Goal: Find specific page/section: Find specific page/section

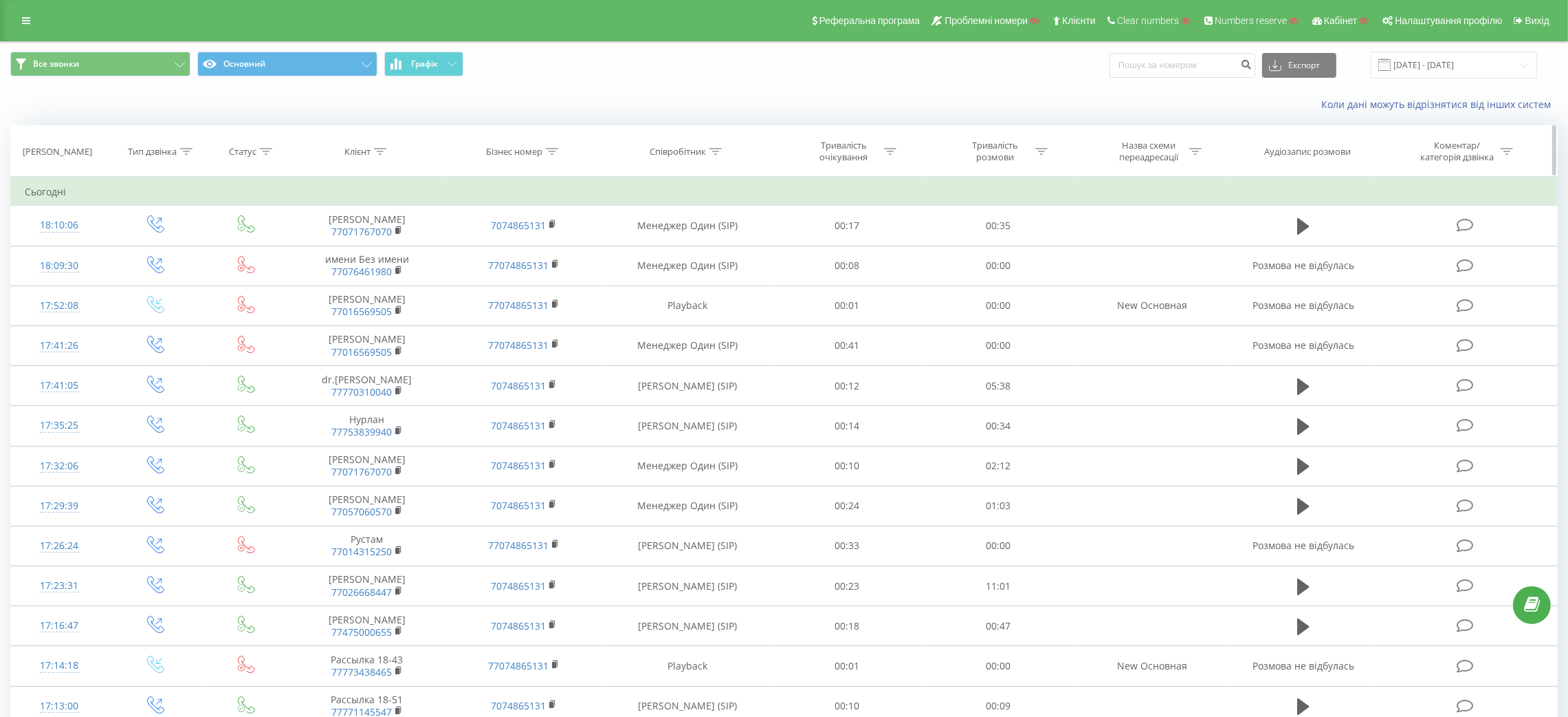
click at [719, 154] on icon at bounding box center [715, 151] width 13 height 7
click at [684, 247] on input "text" at bounding box center [687, 250] width 121 height 24
paste input "Александра Николаевна Иванова"
type input "Александра Николаевна Иванова"
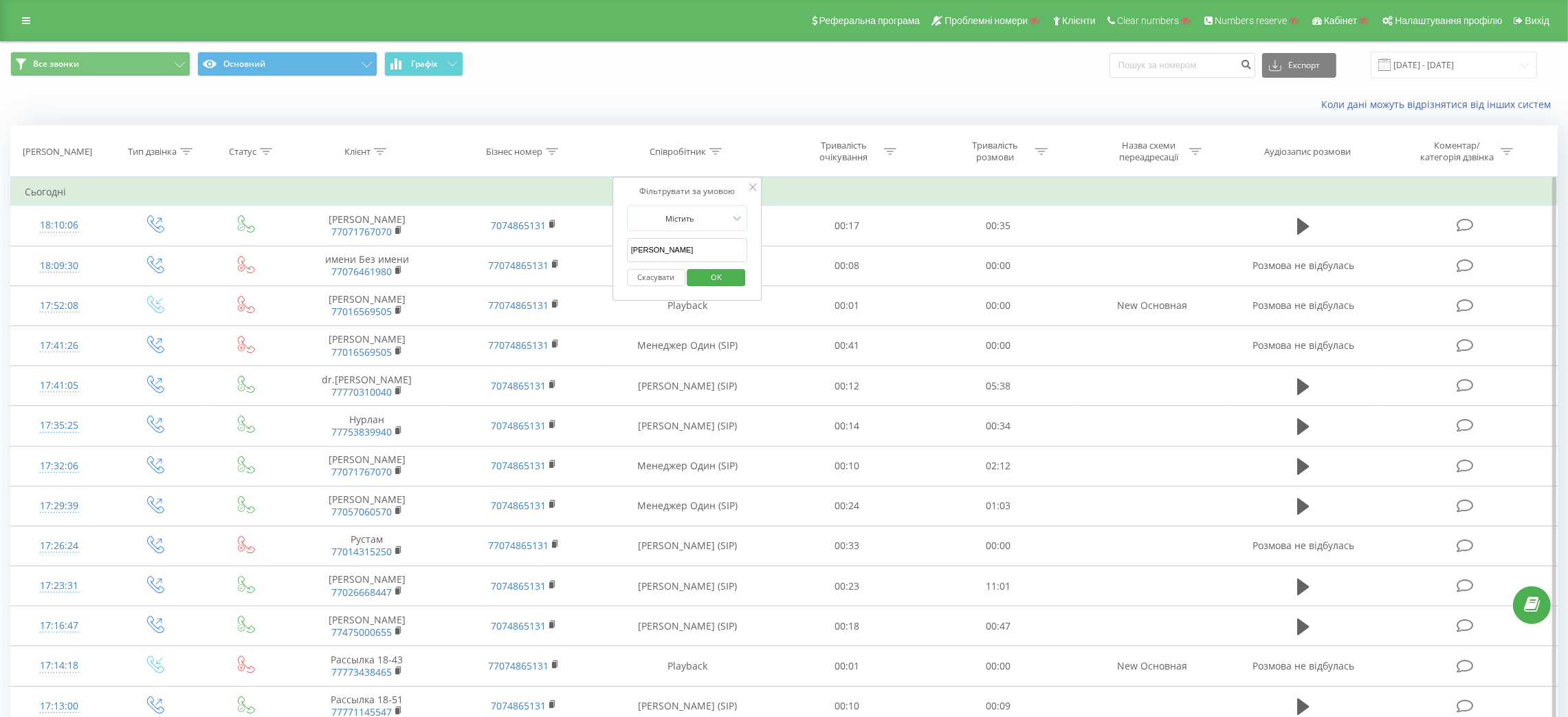
scroll to position [0, 0]
click at [731, 280] on span "OK" at bounding box center [717, 277] width 39 height 21
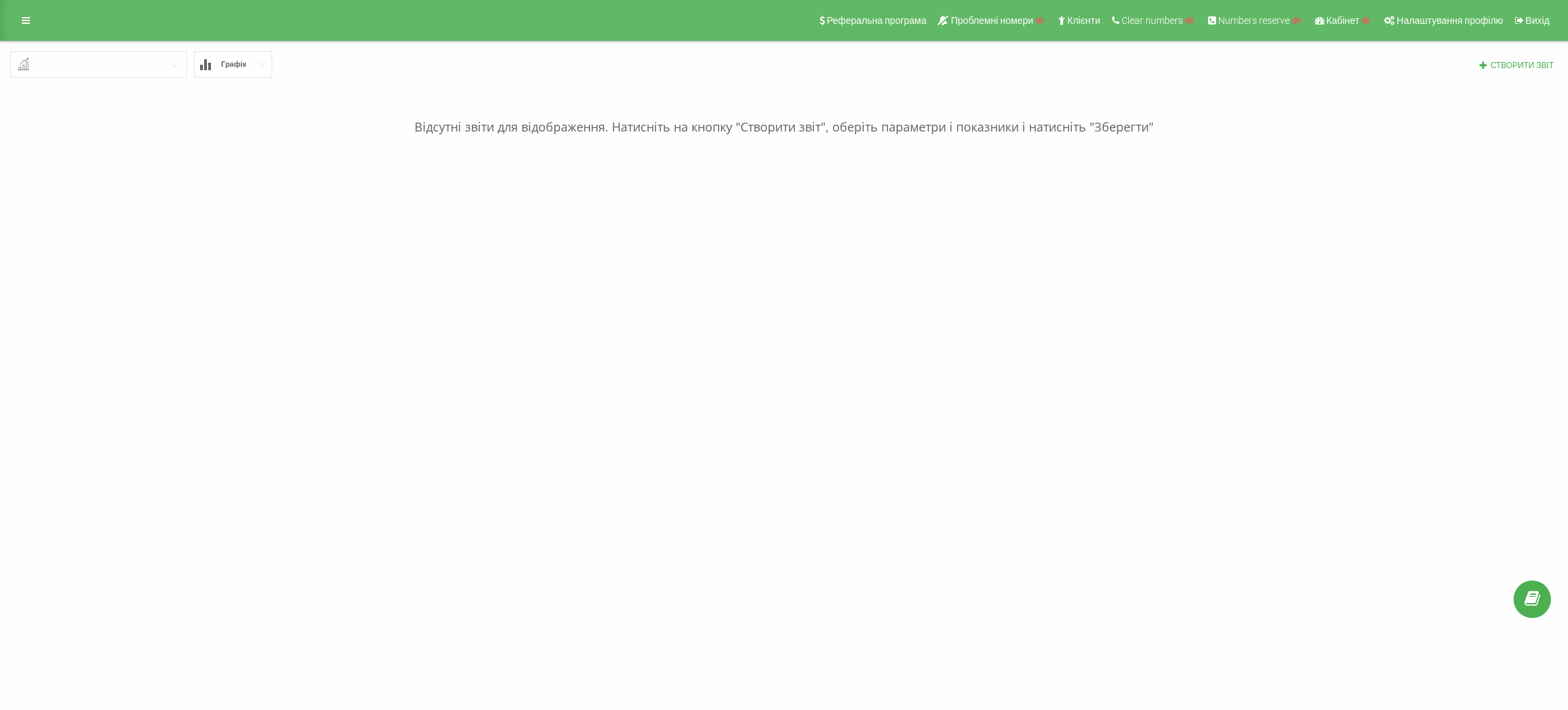
click at [34, 30] on div "Реферальна програма Проблемні номери Клієнти Clear numbers Numbers reserve Кабі…" at bounding box center [784, 20] width 1568 height 41
click at [30, 30] on div "Реферальна програма Проблемні номери Клієнти Clear numbers Numbers reserve Кабі…" at bounding box center [784, 20] width 1568 height 41
click at [27, 30] on div "Реферальна програма Проблемні номери Клієнти Clear numbers Numbers reserve Кабі…" at bounding box center [784, 20] width 1568 height 41
click at [22, 11] on link at bounding box center [26, 20] width 25 height 19
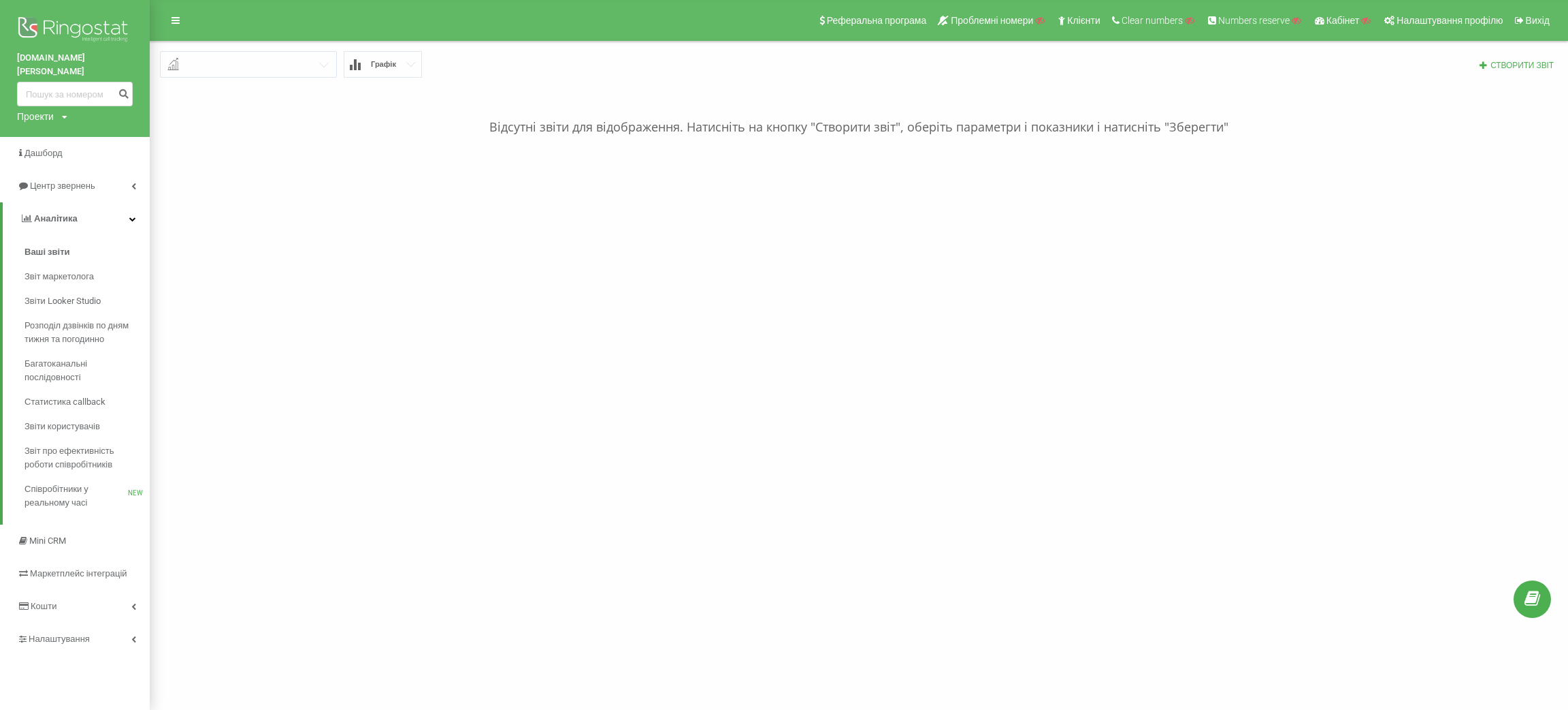
click at [41, 109] on div "Проекти" at bounding box center [35, 116] width 36 height 13
click at [68, 180] on span "Центр звернень" at bounding box center [64, 185] width 69 height 11
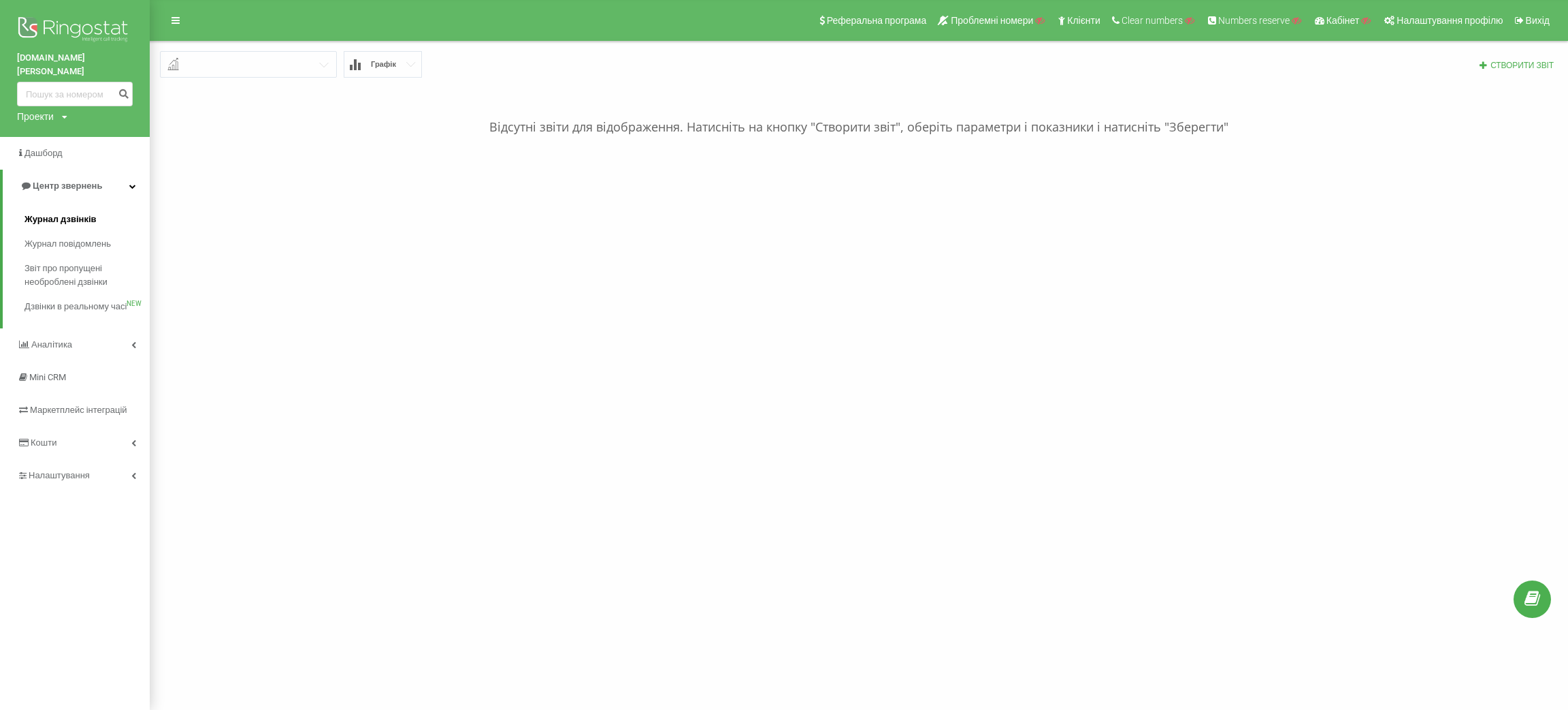
click at [64, 212] on span "Журнал дзвінків" at bounding box center [60, 219] width 72 height 13
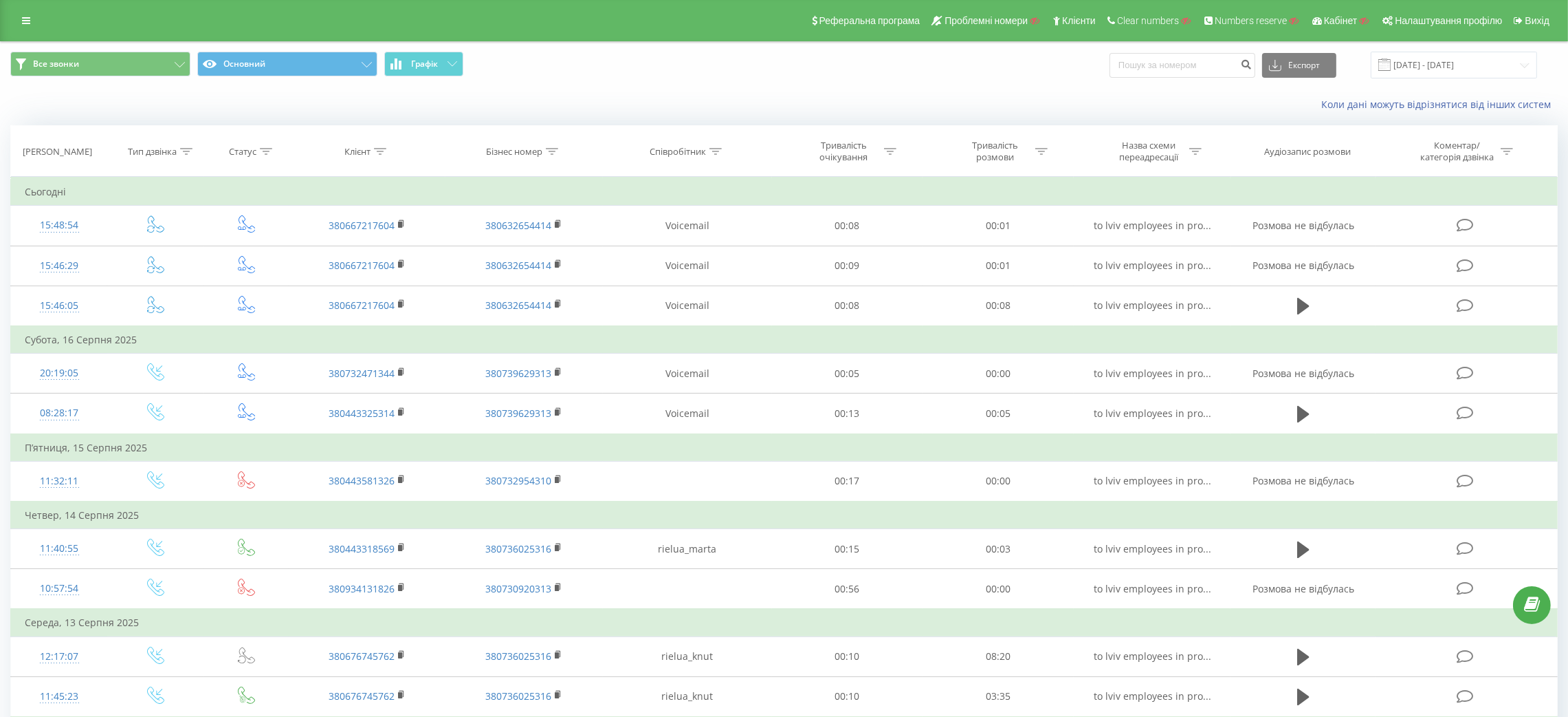
click at [1437, 48] on div "Все звонки Основний Графік Експорт .csv .xls .xlsx 19.07.2025 - 19.08.2025" at bounding box center [784, 65] width 1567 height 47
click at [1441, 57] on input "19.07.2025 - 19.08.2025" at bounding box center [1454, 65] width 167 height 27
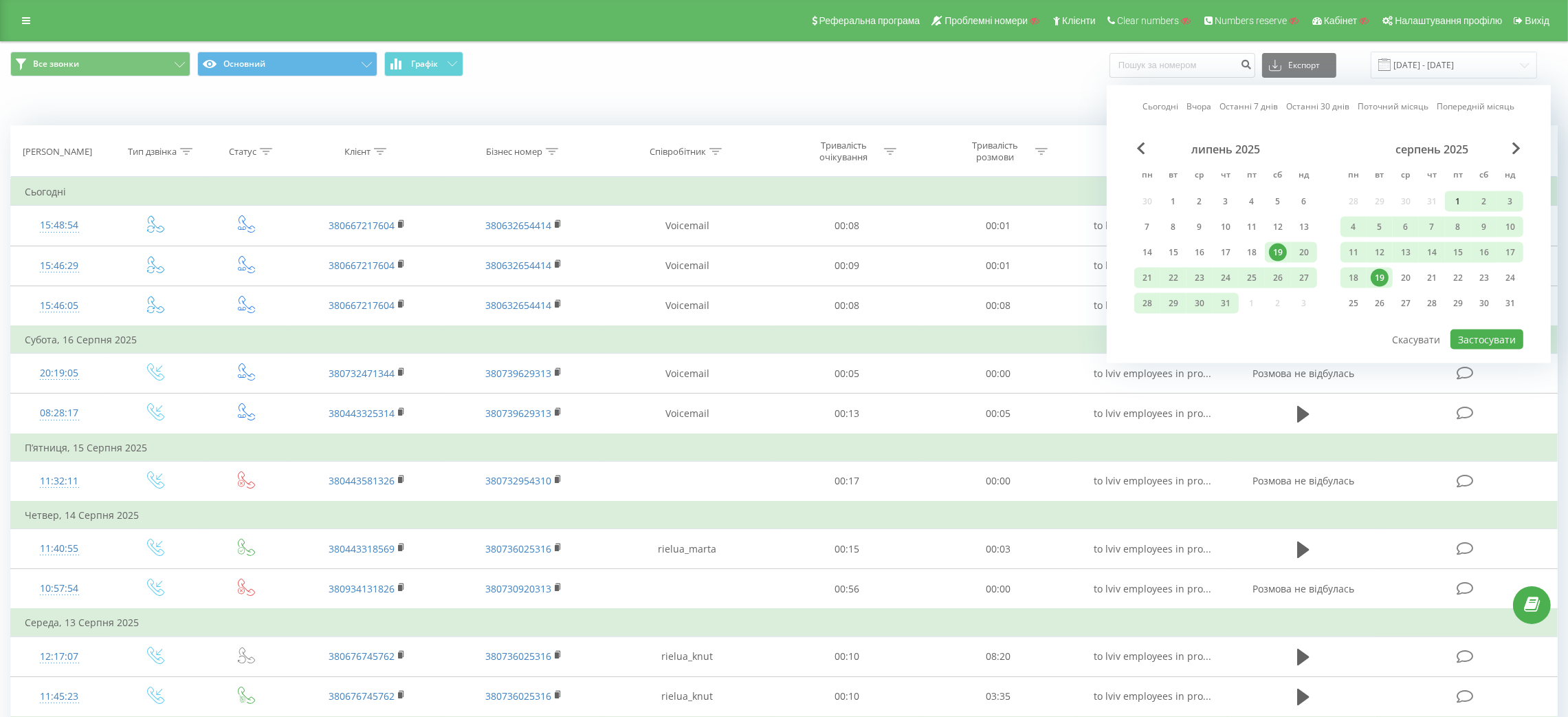
click at [1455, 201] on div "1" at bounding box center [1458, 202] width 17 height 17
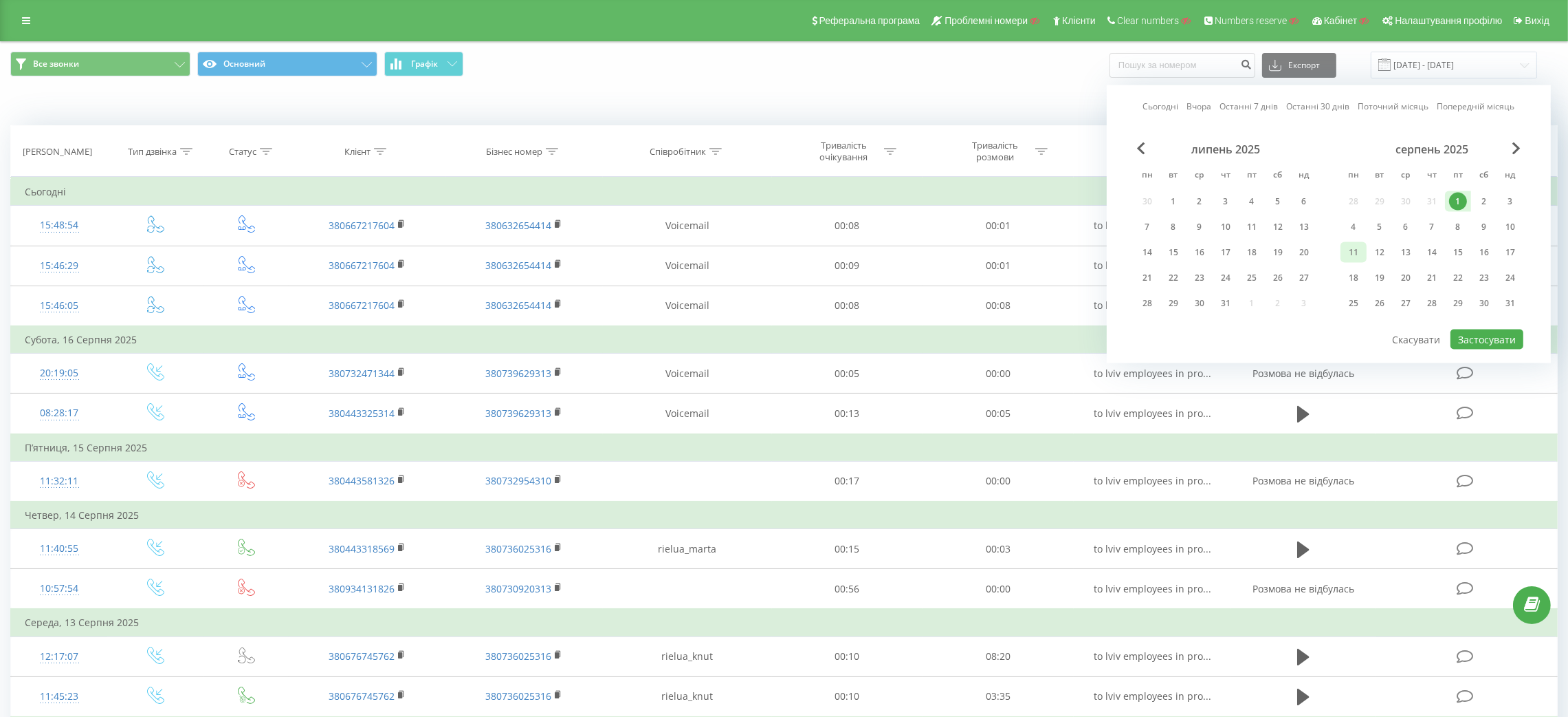
click at [1356, 254] on div "11" at bounding box center [1353, 252] width 17 height 17
click at [1503, 334] on button "Застосувати" at bounding box center [1487, 339] width 73 height 20
type input "01.08.2025 - 11.08.2025"
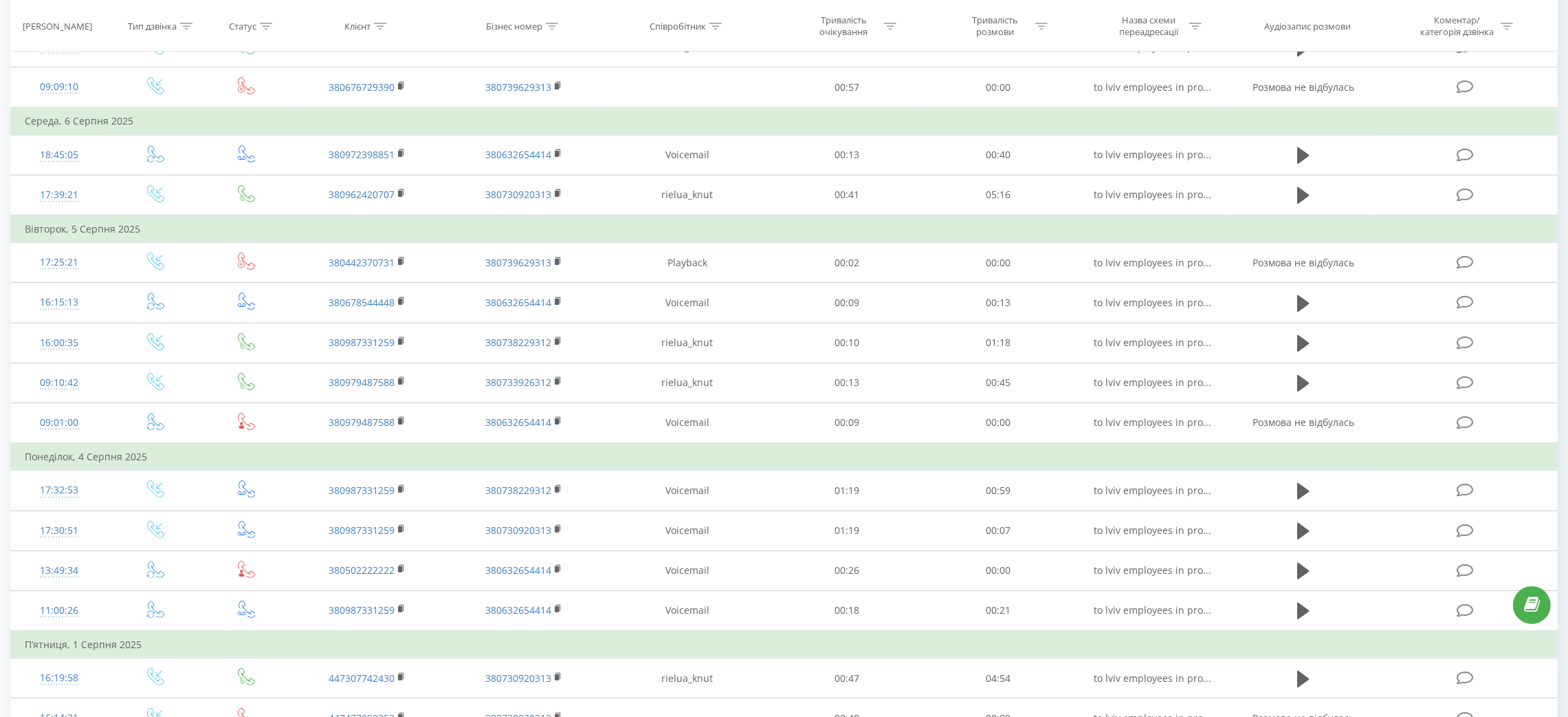
scroll to position [626, 0]
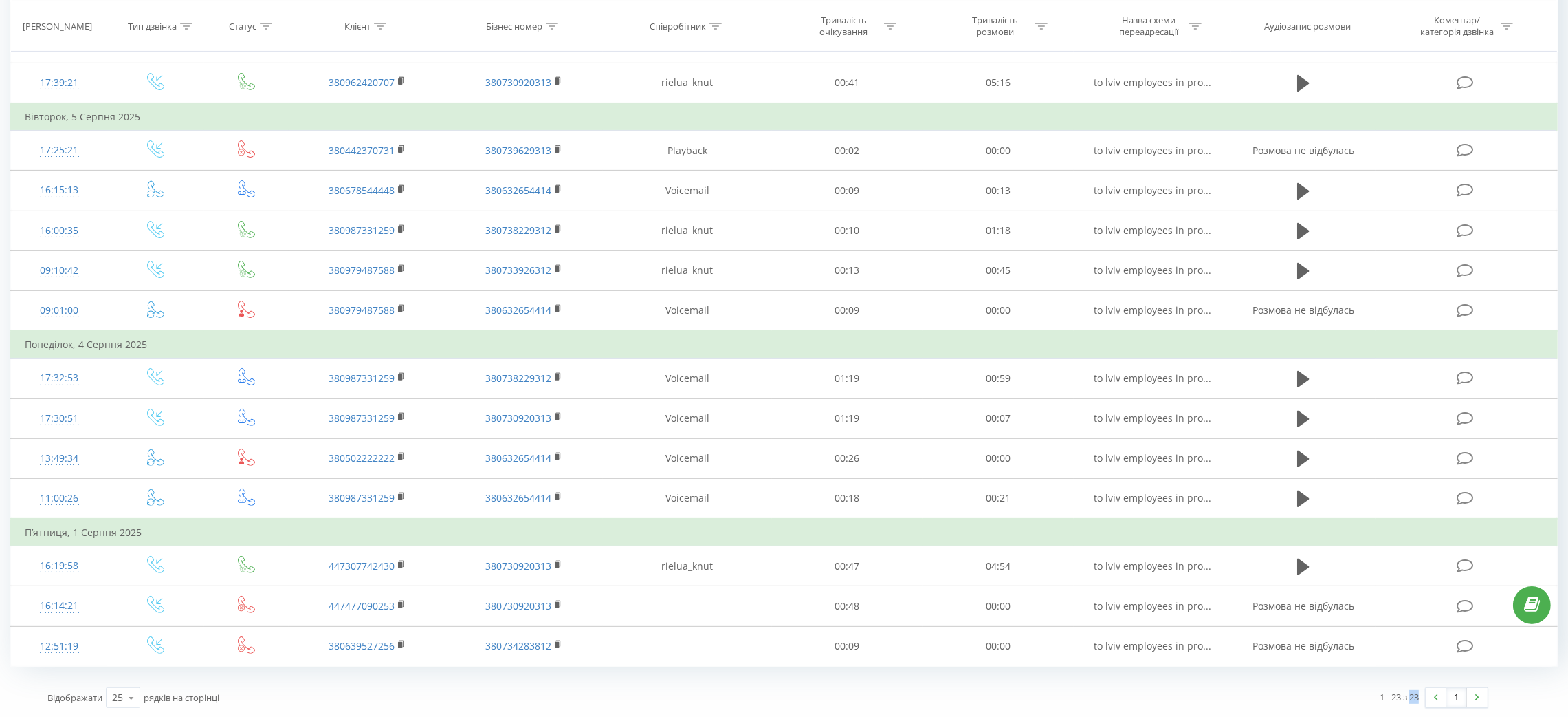
drag, startPoint x: 1418, startPoint y: 693, endPoint x: 1410, endPoint y: 693, distance: 8.0
click at [1410, 693] on div "1 - 23 з 23" at bounding box center [1399, 697] width 39 height 14
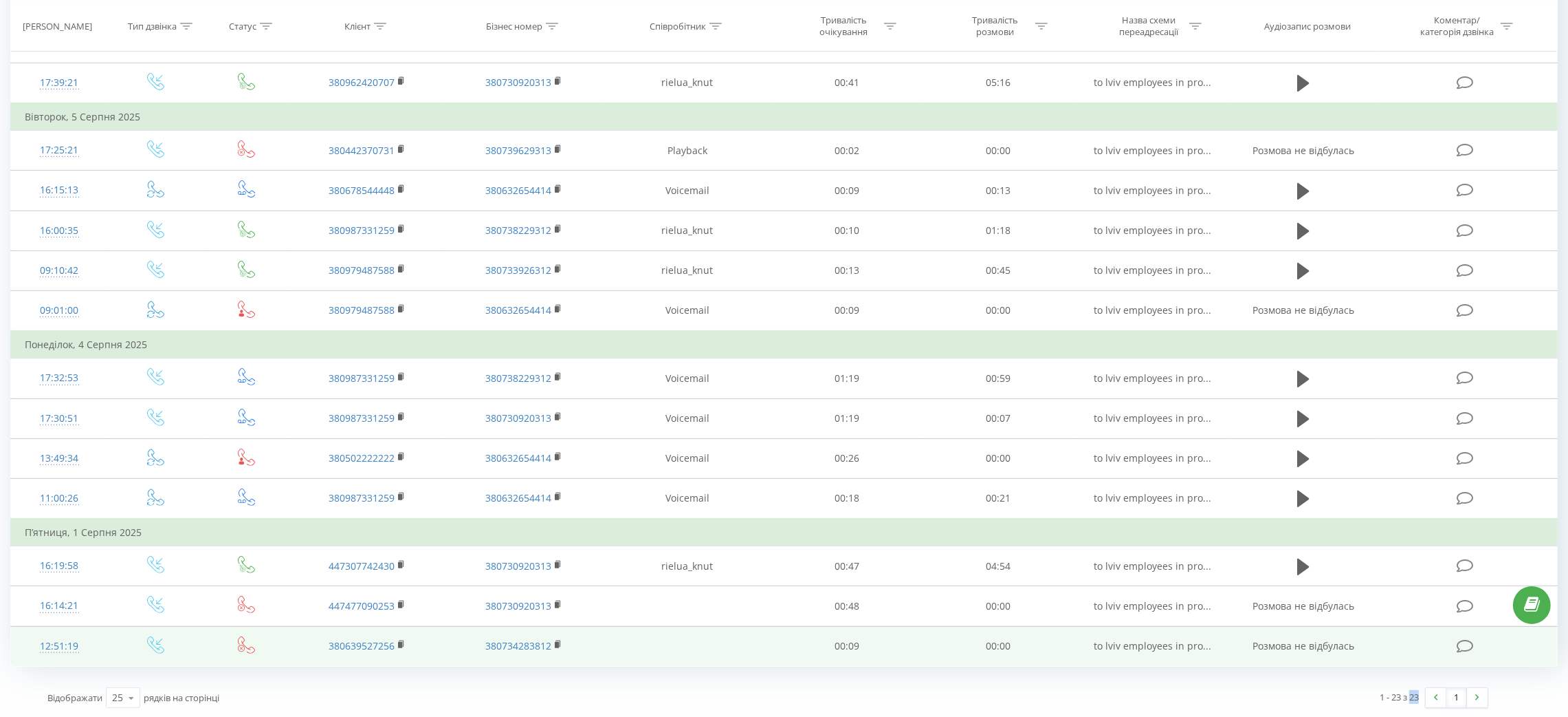
copy div "23"
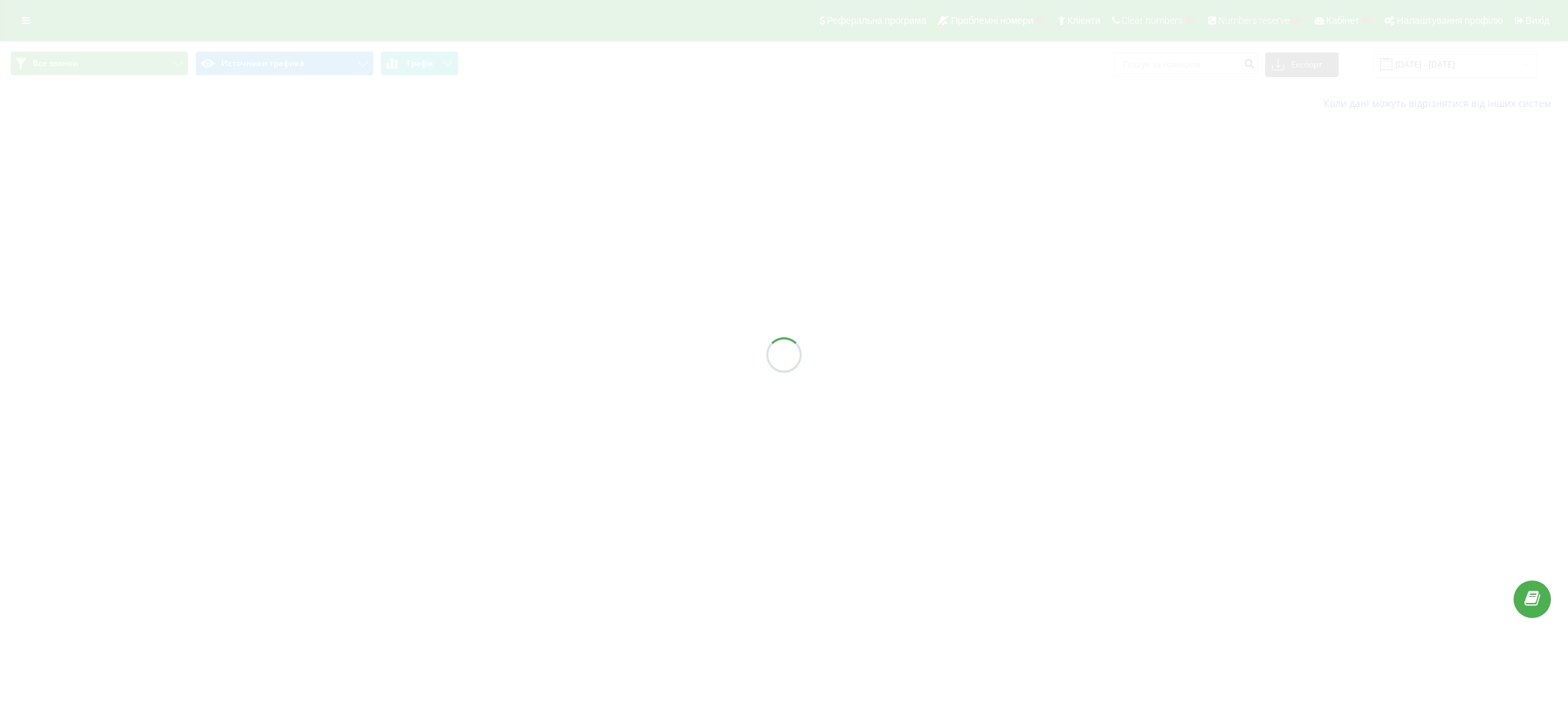
click at [19, 25] on div at bounding box center [784, 355] width 1568 height 710
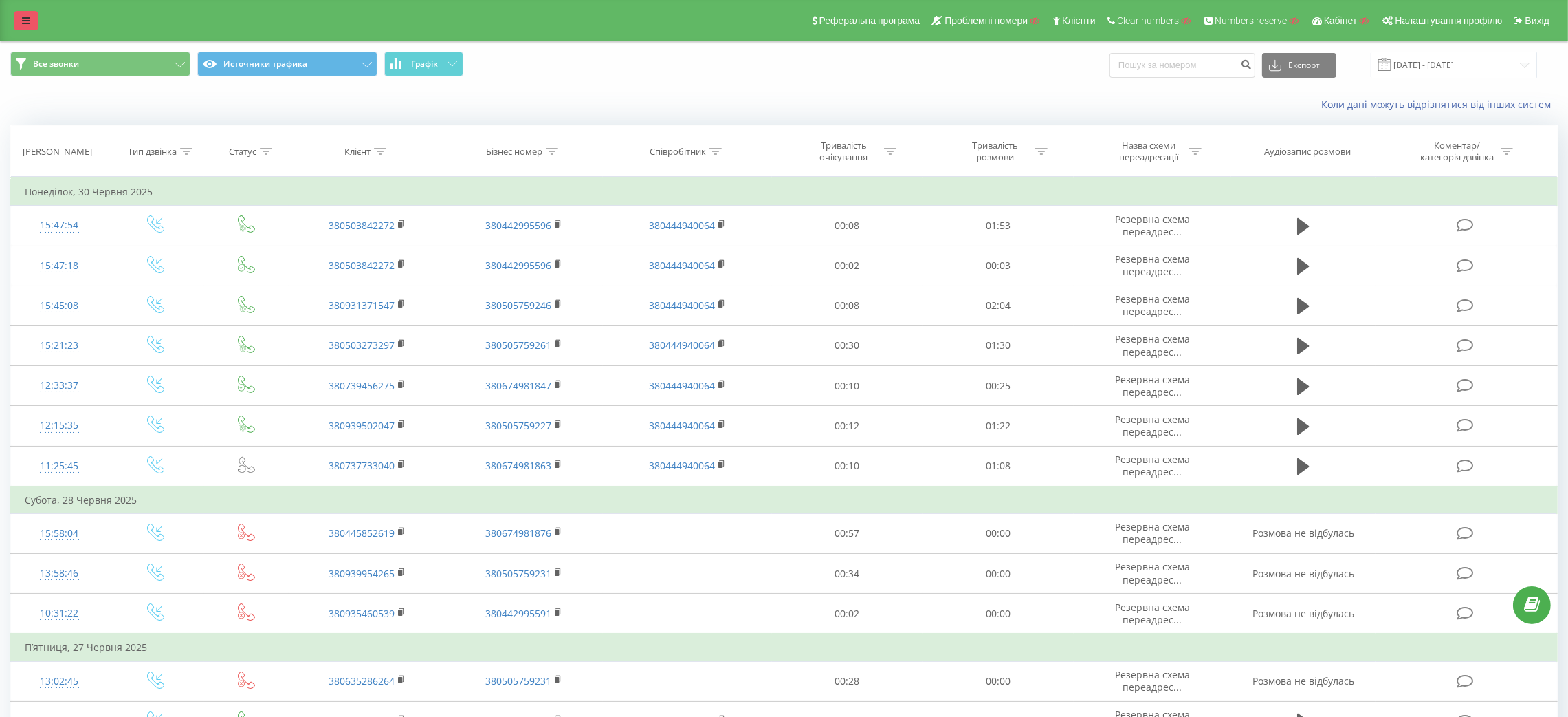
click at [27, 23] on icon at bounding box center [26, 20] width 9 height 10
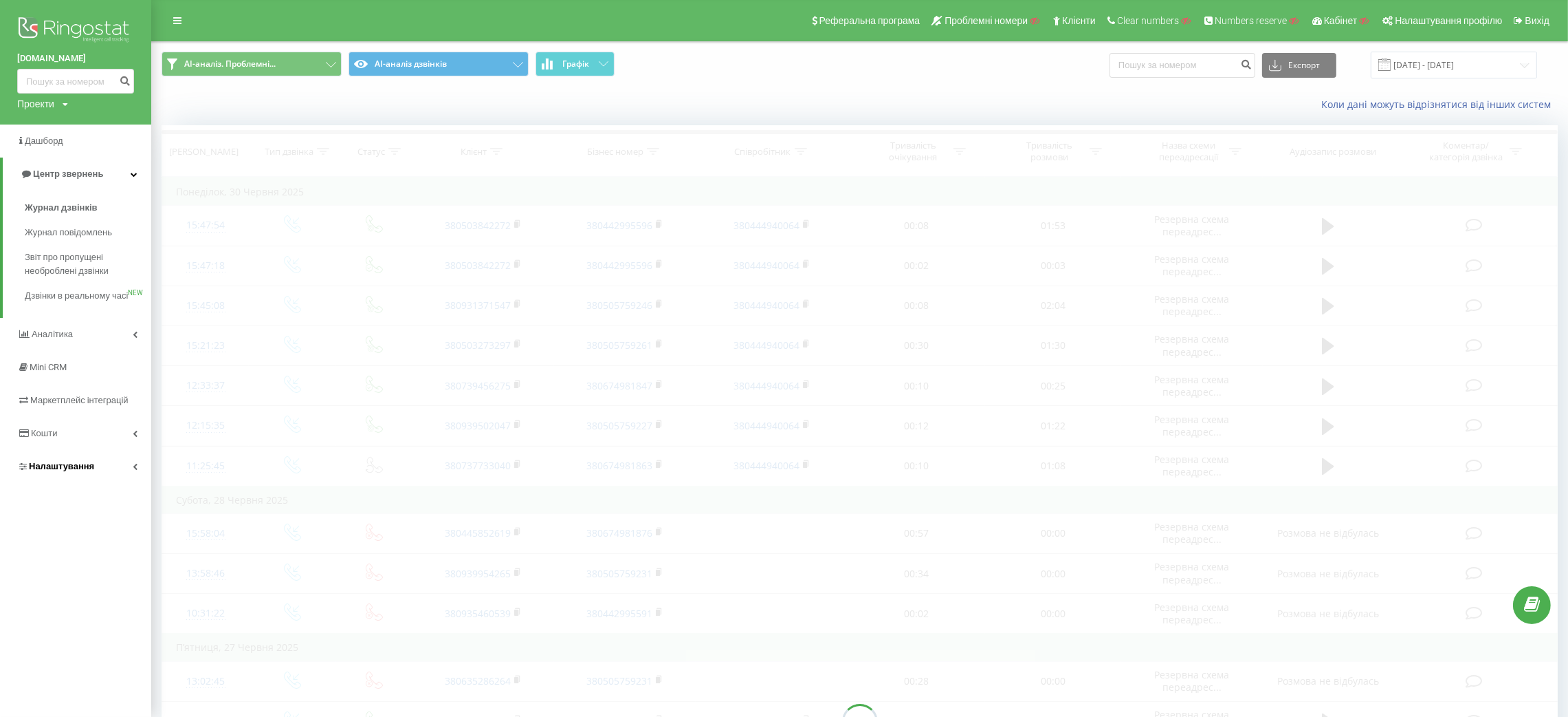
click at [84, 483] on link "Налаштування" at bounding box center [76, 466] width 151 height 33
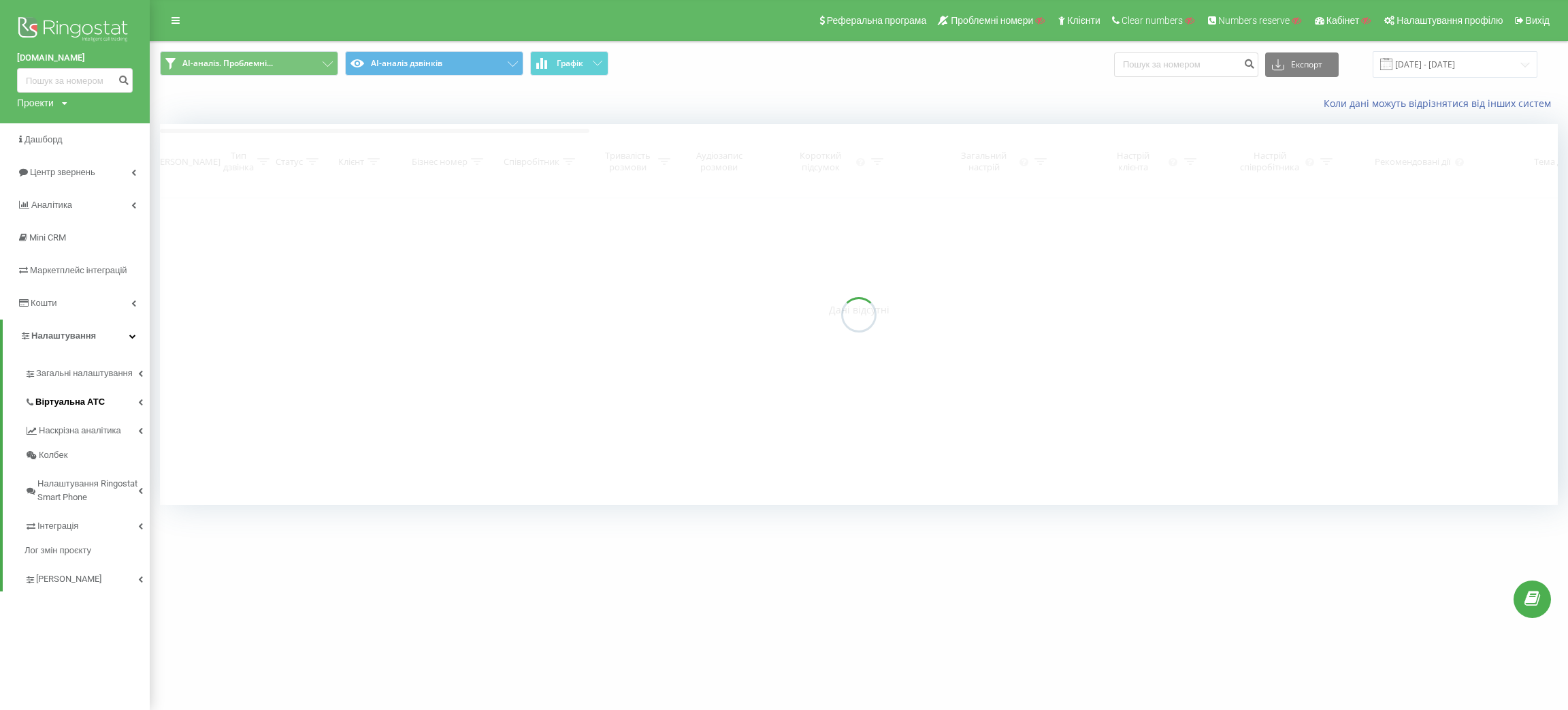
click at [75, 394] on link "Віртуальна АТС" at bounding box center [87, 400] width 126 height 29
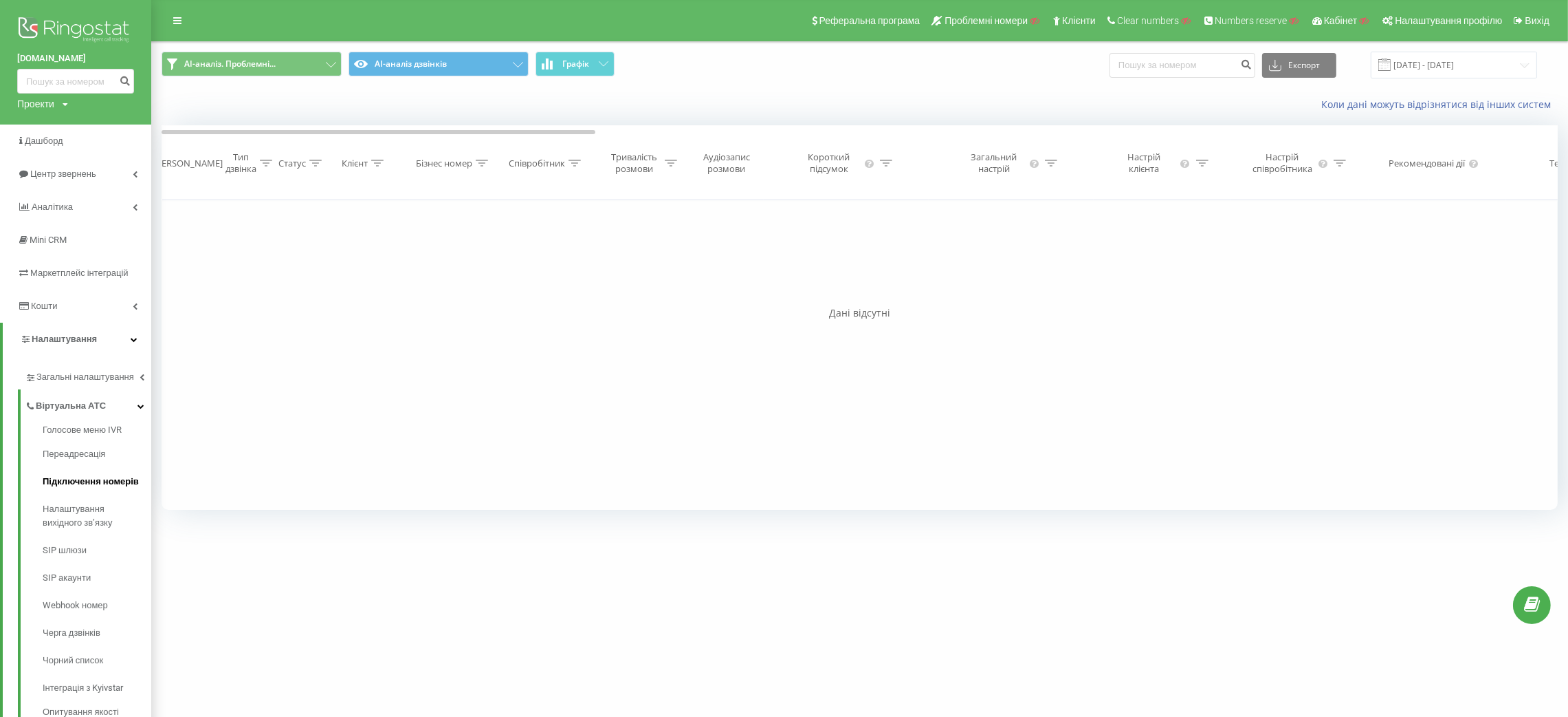
click at [73, 482] on span "Підключення номерів" at bounding box center [90, 482] width 96 height 14
